Goal: Find specific page/section: Find specific page/section

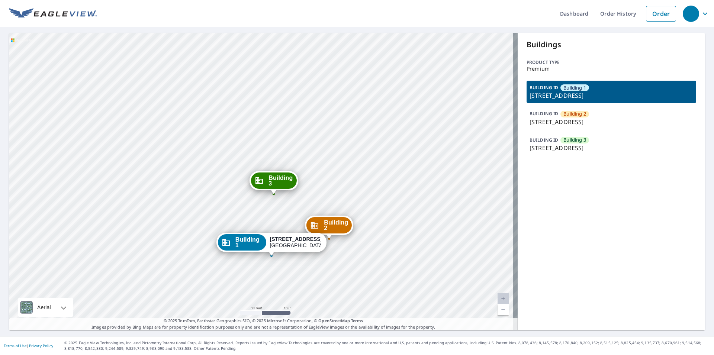
click at [396, 222] on div "Building 2 4114 Holiday Drive Panama City Beach, FL 32408 Building 3 4114 Holid…" at bounding box center [263, 181] width 509 height 297
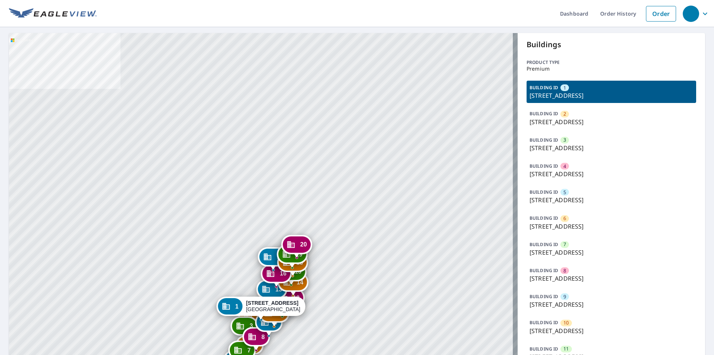
click at [312, 101] on div "2 20 Harbour Green Dr Key Largo, FL 33037 3 22 Harbour Green Dr Key Largo, FL 3…" at bounding box center [263, 319] width 509 height 573
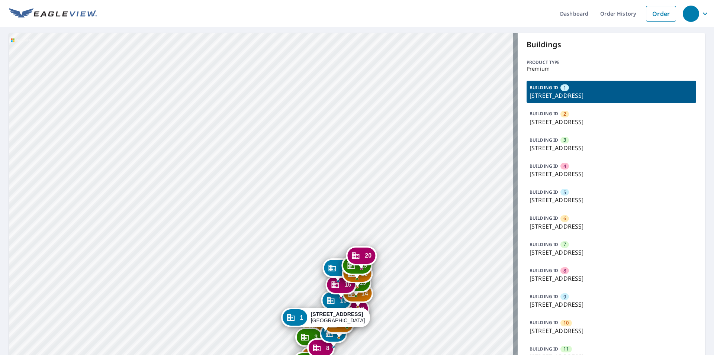
drag, startPoint x: 279, startPoint y: 98, endPoint x: 260, endPoint y: 97, distance: 18.7
click at [231, 98] on div "2 20 Harbour Green Dr Key Largo, FL 33037 3 22 Harbour Green Dr Key Largo, FL 3…" at bounding box center [263, 319] width 509 height 573
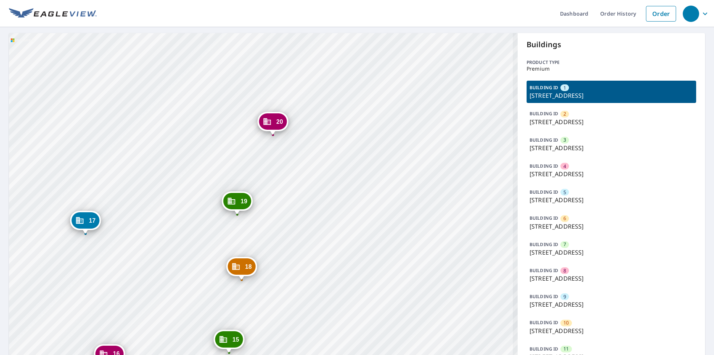
click at [326, 211] on div "2 20 Harbour Green Dr Key Largo, FL 33037 3 22 Harbour Green Dr Key Largo, FL 3…" at bounding box center [263, 319] width 509 height 573
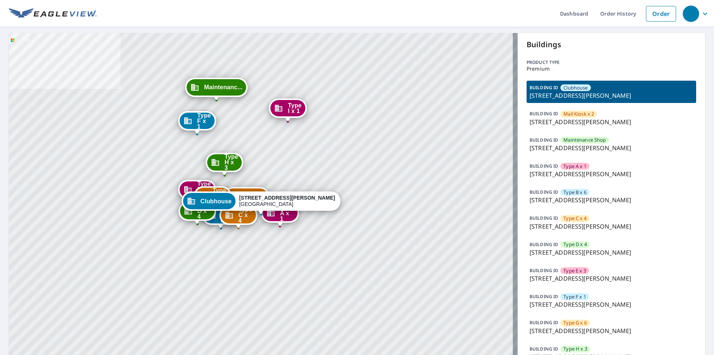
click at [456, 236] on div "Mail Kiosk... 8000 John Davis Dr Frankfort, KY 40601 Maintenanc... 500 Hanly Ln…" at bounding box center [263, 215] width 509 height 364
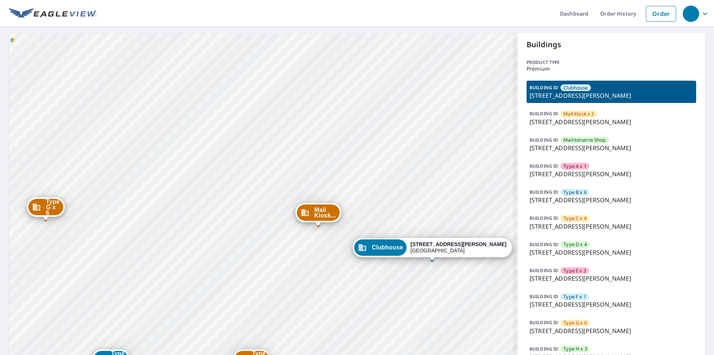
click at [321, 127] on div "Mail Kiosk... 8000 John Davis Dr Frankfort, KY 40601 Maintenanc... 500 Hanly Ln…" at bounding box center [263, 215] width 509 height 364
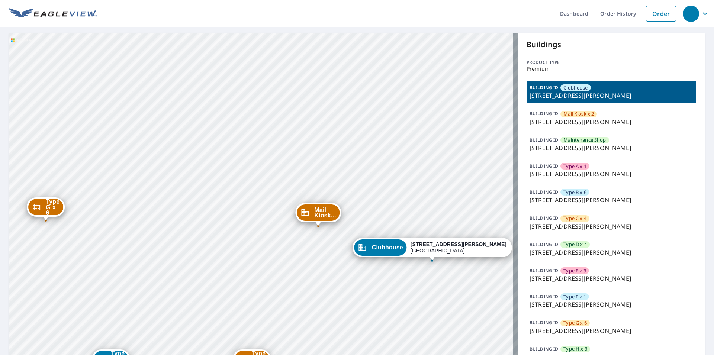
click at [435, 196] on div "Mail Kiosk... 8000 John Davis Dr Frankfort, KY 40601 Maintenanc... 500 Hanly Ln…" at bounding box center [263, 215] width 509 height 364
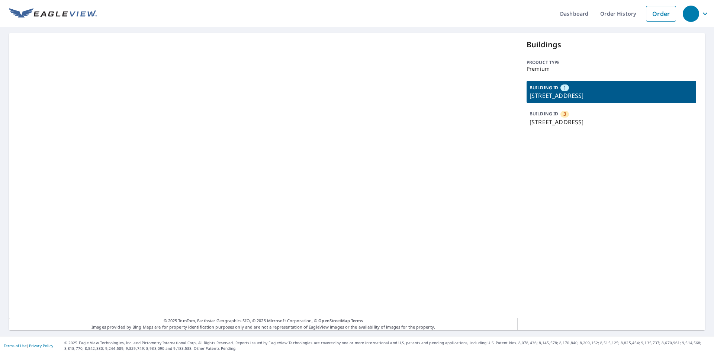
drag, startPoint x: 332, startPoint y: 79, endPoint x: 407, endPoint y: 93, distance: 76.3
click at [425, 96] on div "© 2025 TomTom, Earthstar Geographics SIO, © 2025 Microsoft Corporation, © OpenS…" at bounding box center [263, 181] width 509 height 297
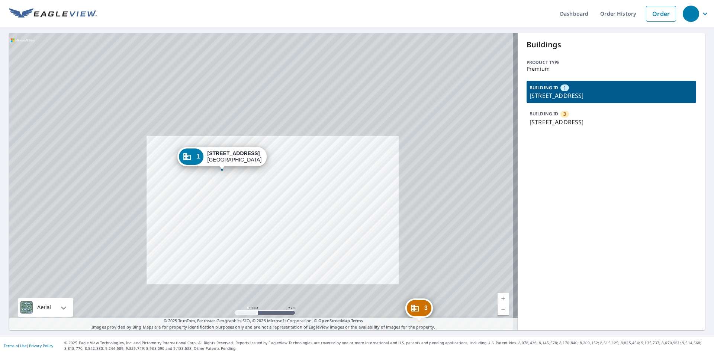
drag, startPoint x: 288, startPoint y: 236, endPoint x: 284, endPoint y: 195, distance: 40.4
click at [285, 207] on div "3 808 Southwest Green Oaks Boulevard Arlington, TX 76017 1 808 Southwest Green …" at bounding box center [263, 181] width 509 height 297
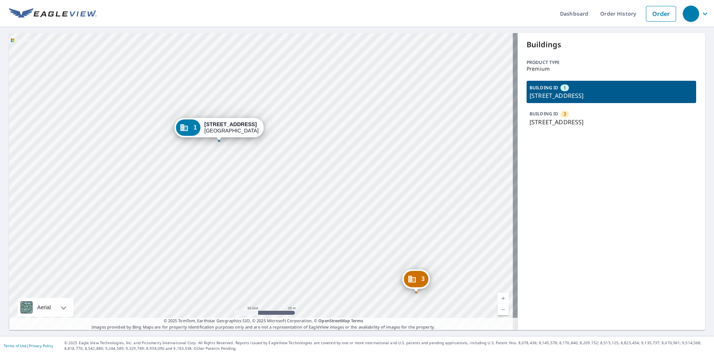
click at [332, 203] on div "3 808 Southwest Green Oaks Boulevard Arlington, TX 76017 1 808 Southwest Green …" at bounding box center [263, 181] width 509 height 297
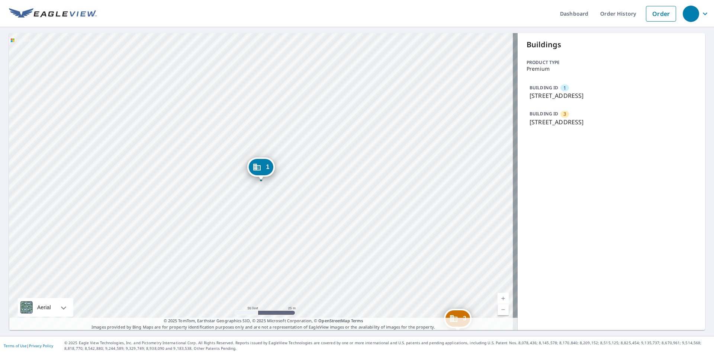
click at [324, 203] on div "3 808 Southwest Green Oaks Boulevard Arlington, TX 76017 1 808 Southwest Green …" at bounding box center [263, 181] width 509 height 297
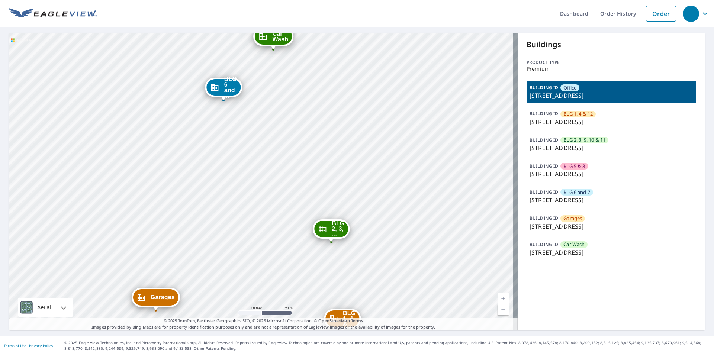
click at [318, 150] on div "BLG 1, 4 &... 535 Brookwood Point Pl Simpsonville, SC 29681 BLG 2, 3, ... 535 B…" at bounding box center [263, 181] width 509 height 297
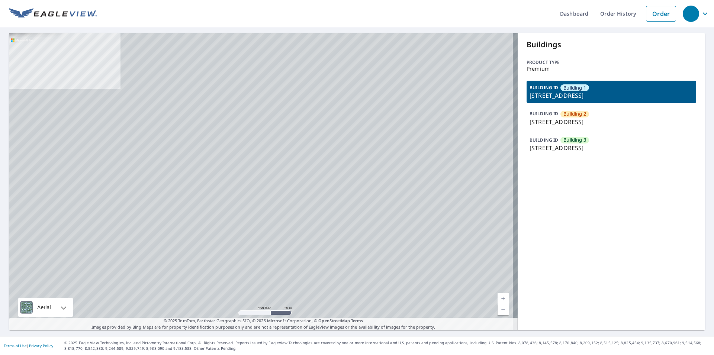
drag, startPoint x: 341, startPoint y: 127, endPoint x: 515, endPoint y: 166, distance: 178.5
click at [505, 181] on div "Building [GEOGRAPHIC_DATA][STREET_ADDRESS][STREET_ADDRESS][STREET_ADDRESS]" at bounding box center [263, 181] width 509 height 297
drag, startPoint x: 298, startPoint y: 143, endPoint x: 286, endPoint y: 222, distance: 79.9
click at [292, 151] on div "Building [GEOGRAPHIC_DATA][STREET_ADDRESS][STREET_ADDRESS][STREET_ADDRESS]" at bounding box center [263, 181] width 509 height 297
drag, startPoint x: 417, startPoint y: 87, endPoint x: 377, endPoint y: 17, distance: 81.0
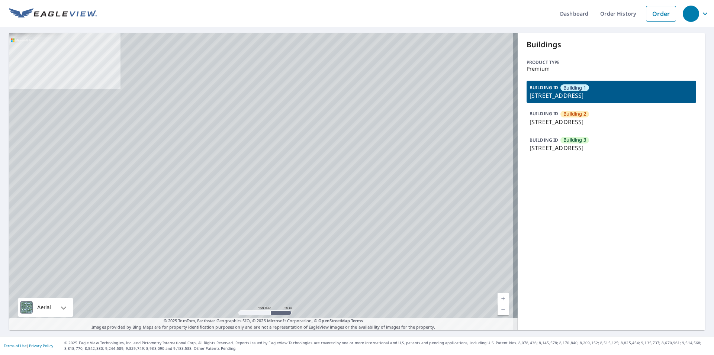
click at [417, 76] on div "Building 2 2201 South 10th Street Lincoln, NE 68502 Building 3 2201 South 10th …" at bounding box center [263, 181] width 509 height 297
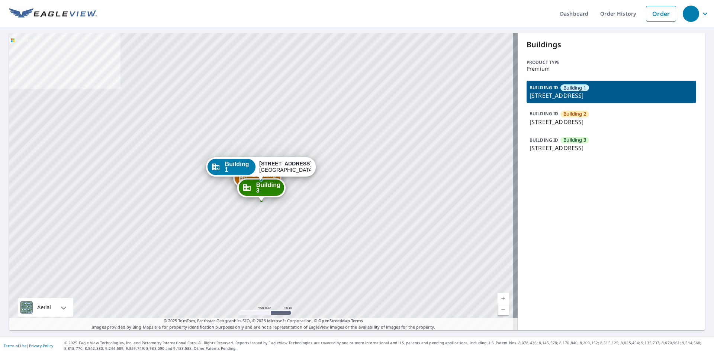
drag, startPoint x: 423, startPoint y: 218, endPoint x: 502, endPoint y: 214, distance: 79.0
click at [502, 214] on div "Building [GEOGRAPHIC_DATA][STREET_ADDRESS][STREET_ADDRESS][STREET_ADDRESS]" at bounding box center [263, 181] width 509 height 297
click at [301, 130] on div "Building [GEOGRAPHIC_DATA][STREET_ADDRESS][STREET_ADDRESS][STREET_ADDRESS]" at bounding box center [263, 181] width 509 height 297
click at [305, 98] on div "Building [GEOGRAPHIC_DATA][STREET_ADDRESS][STREET_ADDRESS][STREET_ADDRESS]" at bounding box center [263, 181] width 509 height 297
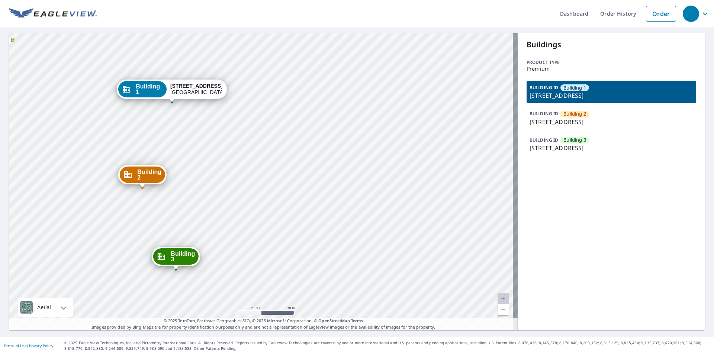
click at [236, 205] on div "Building [GEOGRAPHIC_DATA][STREET_ADDRESS][STREET_ADDRESS][STREET_ADDRESS]" at bounding box center [263, 181] width 509 height 297
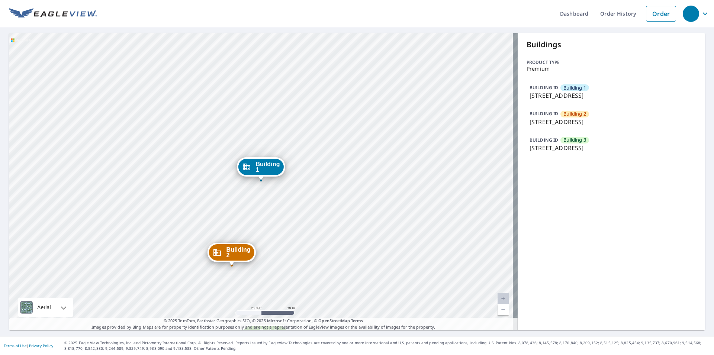
click at [294, 239] on div "Building [GEOGRAPHIC_DATA][STREET_ADDRESS][STREET_ADDRESS][STREET_ADDRESS]" at bounding box center [263, 181] width 509 height 297
click at [291, 241] on div "Building [GEOGRAPHIC_DATA][STREET_ADDRESS][STREET_ADDRESS][STREET_ADDRESS]" at bounding box center [263, 181] width 509 height 297
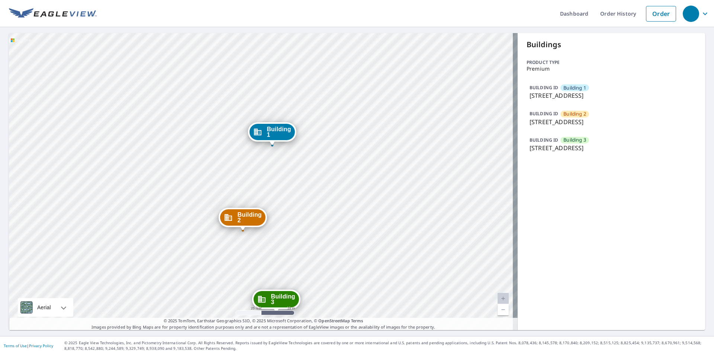
drag, startPoint x: 262, startPoint y: 242, endPoint x: 272, endPoint y: 210, distance: 33.4
click at [272, 210] on div "Building [GEOGRAPHIC_DATA][STREET_ADDRESS][STREET_ADDRESS][STREET_ADDRESS]" at bounding box center [263, 181] width 509 height 297
click at [307, 233] on div "Building [GEOGRAPHIC_DATA][STREET_ADDRESS][STREET_ADDRESS][STREET_ADDRESS]" at bounding box center [263, 181] width 509 height 297
click at [306, 233] on div "Building [GEOGRAPHIC_DATA][STREET_ADDRESS][STREET_ADDRESS][STREET_ADDRESS]" at bounding box center [263, 181] width 509 height 297
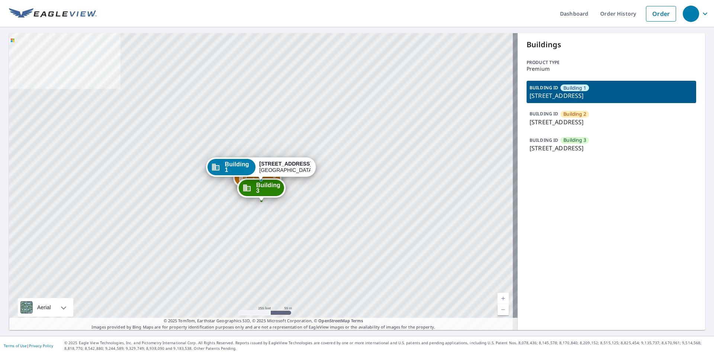
click at [311, 129] on div "Building [GEOGRAPHIC_DATA][STREET_ADDRESS][STREET_ADDRESS][STREET_ADDRESS]" at bounding box center [263, 181] width 509 height 297
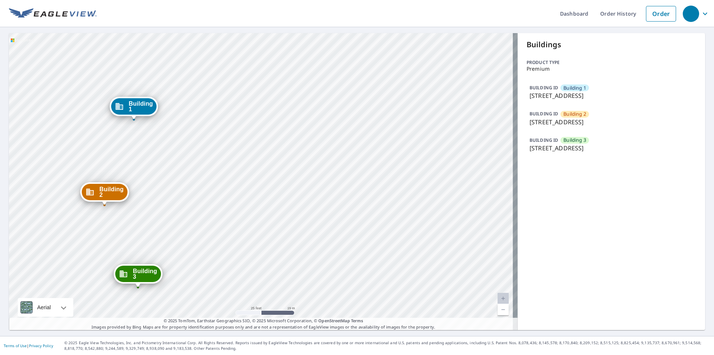
click at [193, 147] on div "Building [GEOGRAPHIC_DATA][STREET_ADDRESS][STREET_ADDRESS][STREET_ADDRESS]" at bounding box center [263, 181] width 509 height 297
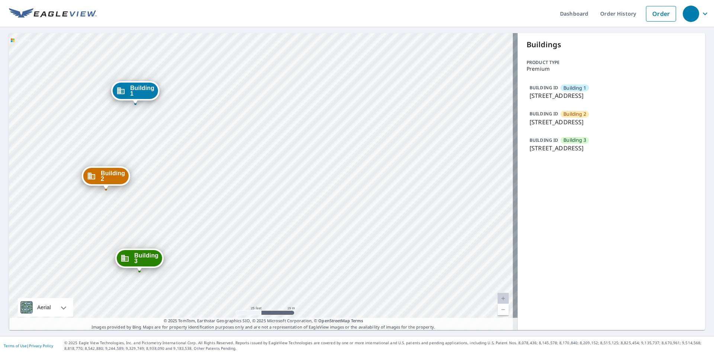
drag, startPoint x: 164, startPoint y: 149, endPoint x: 190, endPoint y: 147, distance: 26.1
click at [177, 148] on div "Building 2 2201 South 10th Street Lincoln, NE 68502 Building 3 2201 South 10th …" at bounding box center [263, 181] width 509 height 297
click at [185, 89] on div "Building 2 2201 South 10th Street Lincoln, NE 68502 Building 3 2201 South 10th …" at bounding box center [263, 181] width 509 height 297
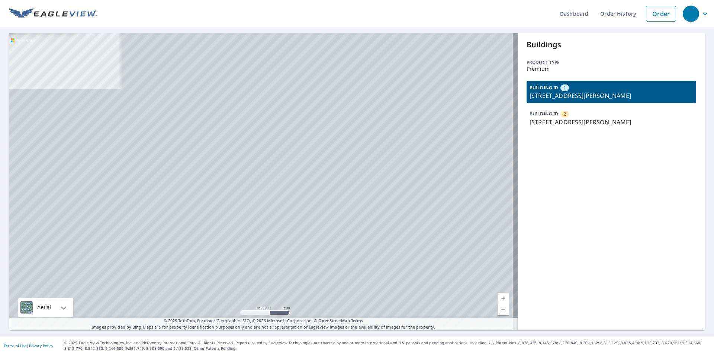
drag, startPoint x: 342, startPoint y: 115, endPoint x: 364, endPoint y: 117, distance: 21.7
click at [364, 117] on div "2 [STREET_ADDRESS][PERSON_NAME] 1 [STREET_ADDRESS][PERSON_NAME]" at bounding box center [263, 181] width 509 height 297
drag, startPoint x: 305, startPoint y: 208, endPoint x: 304, endPoint y: 139, distance: 69.2
click at [304, 139] on div "2 [STREET_ADDRESS][PERSON_NAME] 1 [STREET_ADDRESS][PERSON_NAME]" at bounding box center [263, 181] width 509 height 297
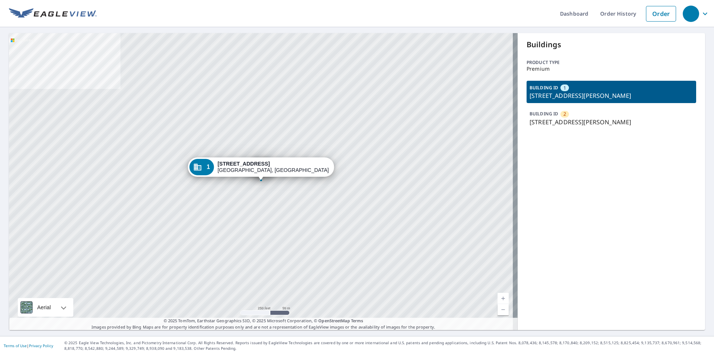
drag, startPoint x: 292, startPoint y: 87, endPoint x: 264, endPoint y: 89, distance: 28.3
click at [266, 90] on div "2 [STREET_ADDRESS][PERSON_NAME] 1 [STREET_ADDRESS][PERSON_NAME]" at bounding box center [263, 181] width 509 height 297
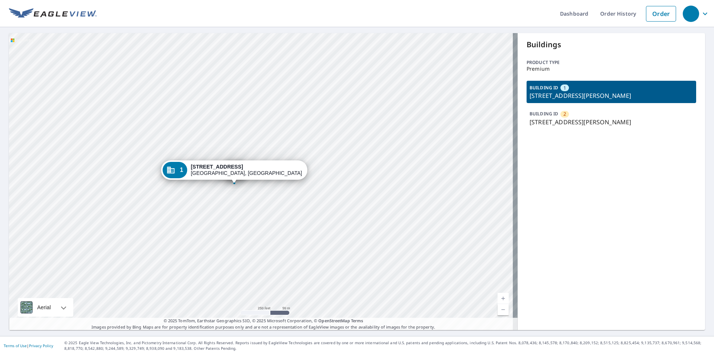
click at [395, 105] on div "2 [STREET_ADDRESS][PERSON_NAME] 1 [STREET_ADDRESS][PERSON_NAME]" at bounding box center [263, 181] width 509 height 297
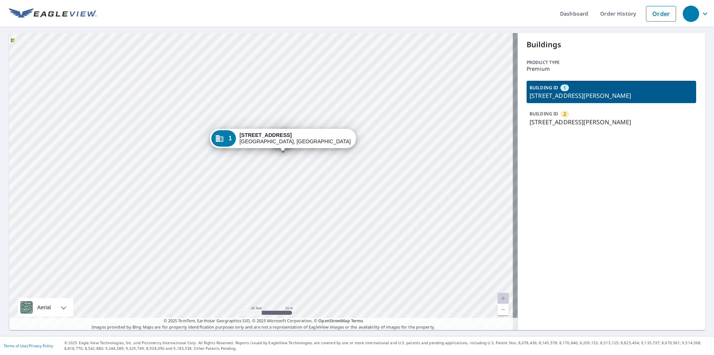
click at [569, 119] on p "[STREET_ADDRESS][PERSON_NAME]" at bounding box center [612, 122] width 164 height 9
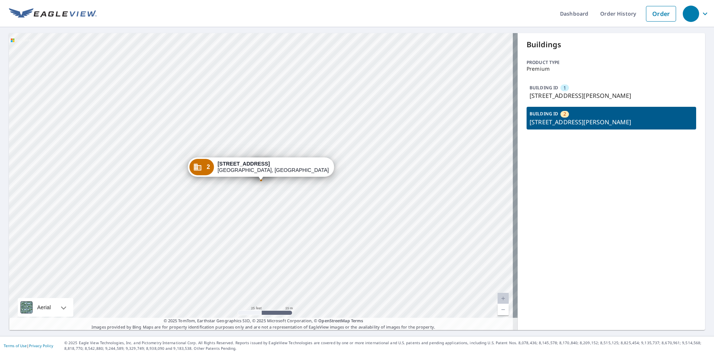
click at [572, 108] on div "BUILDING ID 2 [STREET_ADDRESS][PERSON_NAME]" at bounding box center [612, 118] width 170 height 22
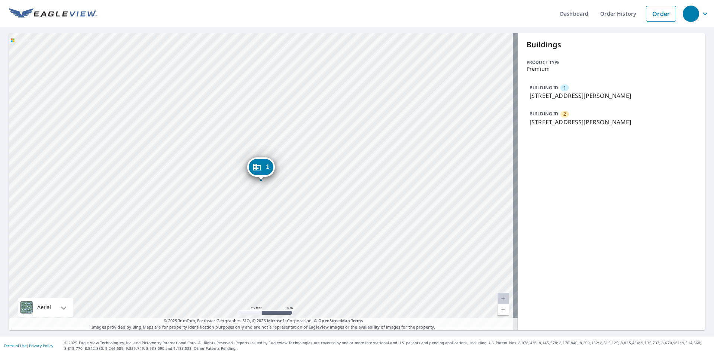
click at [394, 145] on div "2 [STREET_ADDRESS][PERSON_NAME] 1 [STREET_ADDRESS][PERSON_NAME]" at bounding box center [263, 181] width 509 height 297
click at [366, 171] on div "2 [STREET_ADDRESS][PERSON_NAME] 1 [STREET_ADDRESS][PERSON_NAME]" at bounding box center [263, 181] width 509 height 297
drag, startPoint x: 369, startPoint y: 171, endPoint x: 365, endPoint y: 157, distance: 14.6
click at [371, 169] on div "2 [STREET_ADDRESS][PERSON_NAME] 1 [STREET_ADDRESS][PERSON_NAME]" at bounding box center [263, 181] width 509 height 297
